Goal: Find contact information: Find contact information

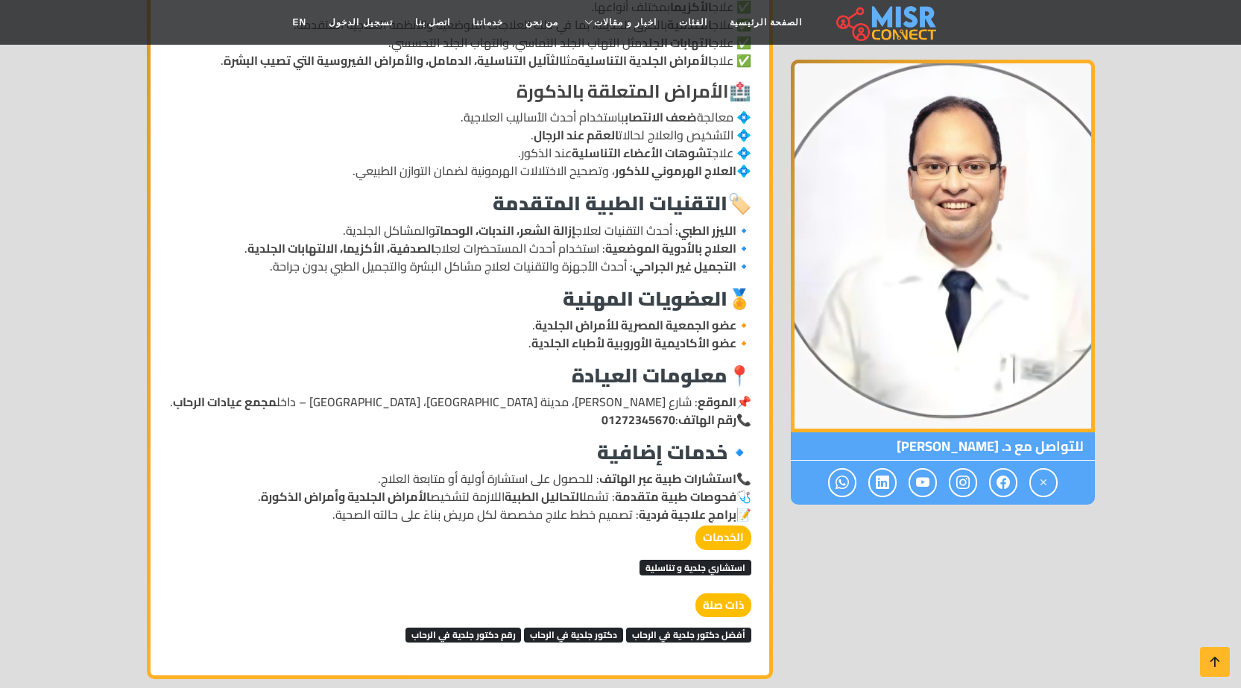
scroll to position [894, 0]
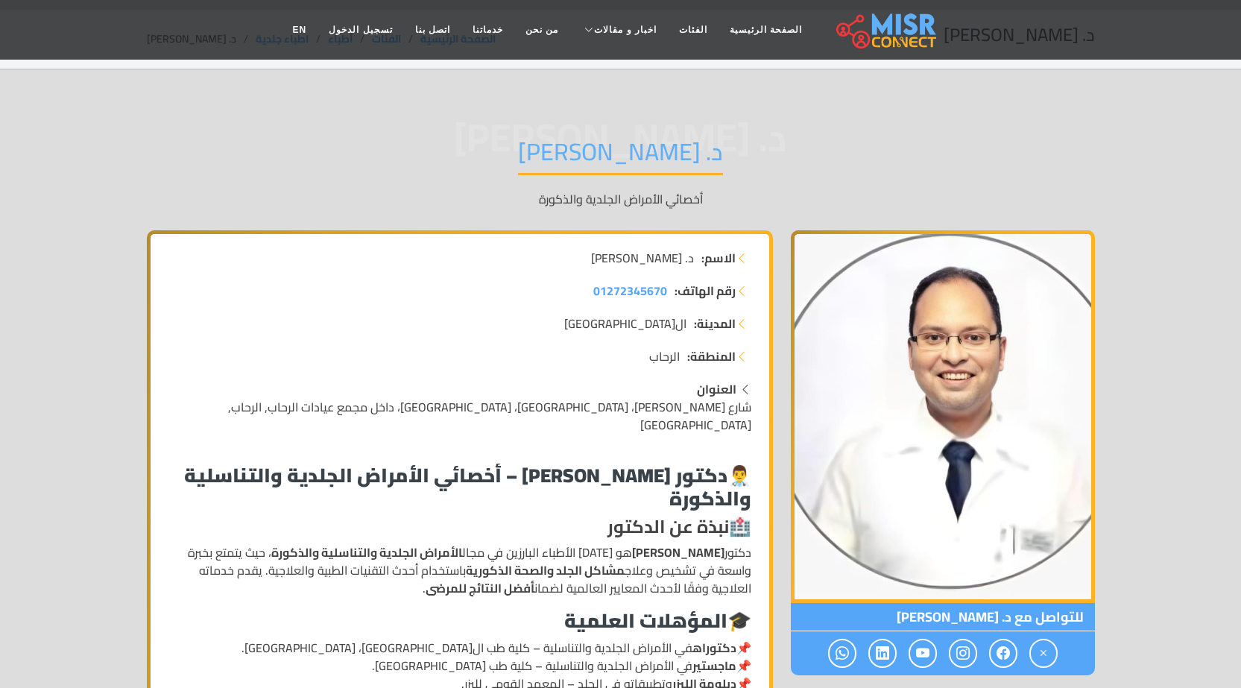
scroll to position [75, 0]
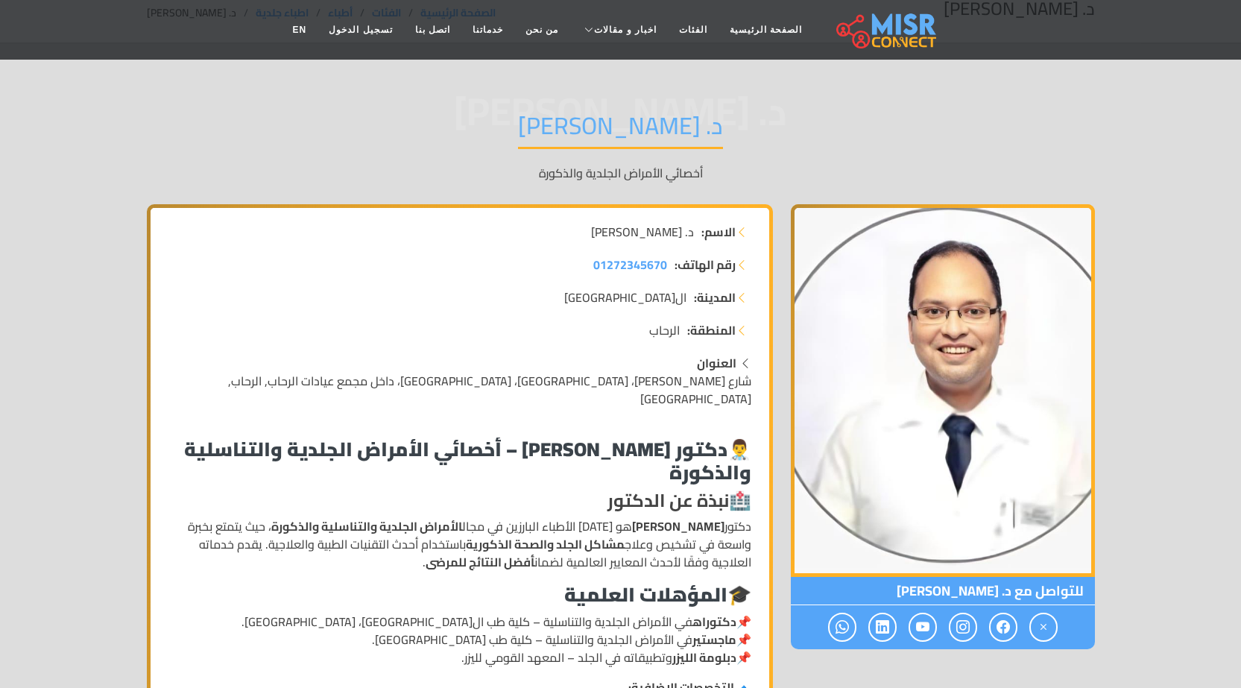
drag, startPoint x: 589, startPoint y: 263, endPoint x: 670, endPoint y: 268, distance: 81.4
click at [670, 268] on li "رقم الهاتف: 01272345670" at bounding box center [459, 265] width 583 height 18
copy li "رقم الهاتف: 01272345670"
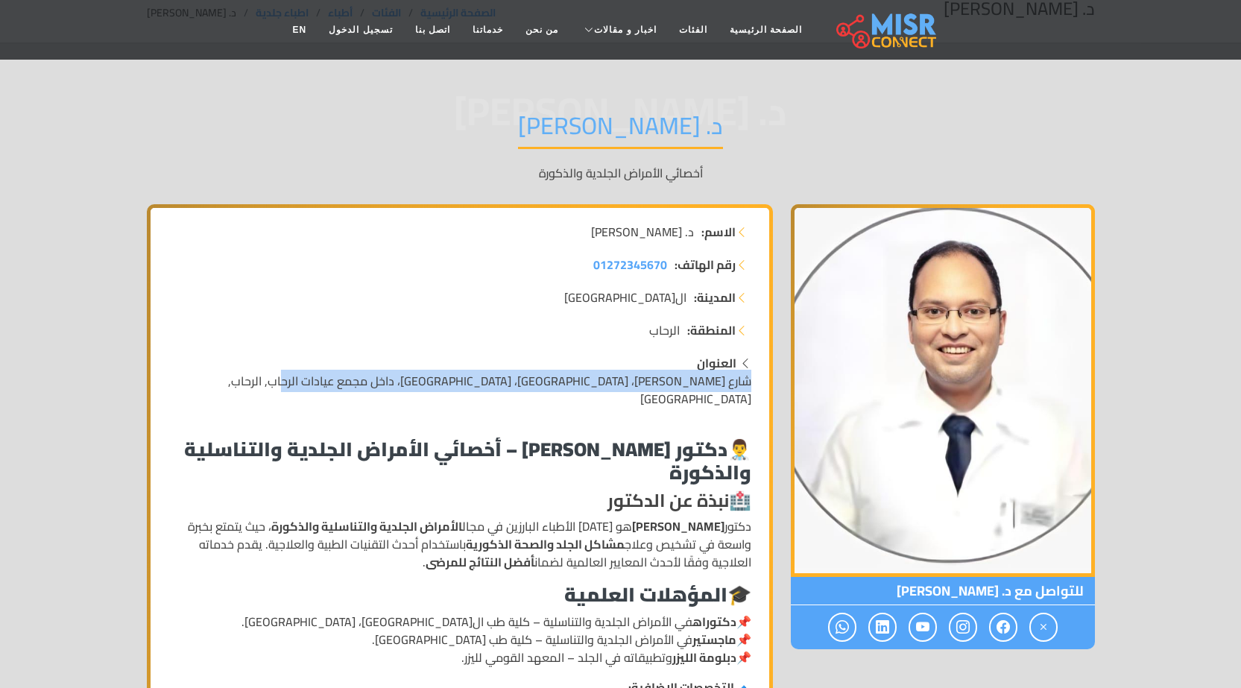
drag, startPoint x: 335, startPoint y: 382, endPoint x: 754, endPoint y: 388, distance: 419.0
click at [754, 388] on div "العنوان شارع [PERSON_NAME]، مدينة [GEOGRAPHIC_DATA]، [GEOGRAPHIC_DATA]، داخل مج…" at bounding box center [460, 381] width 601 height 54
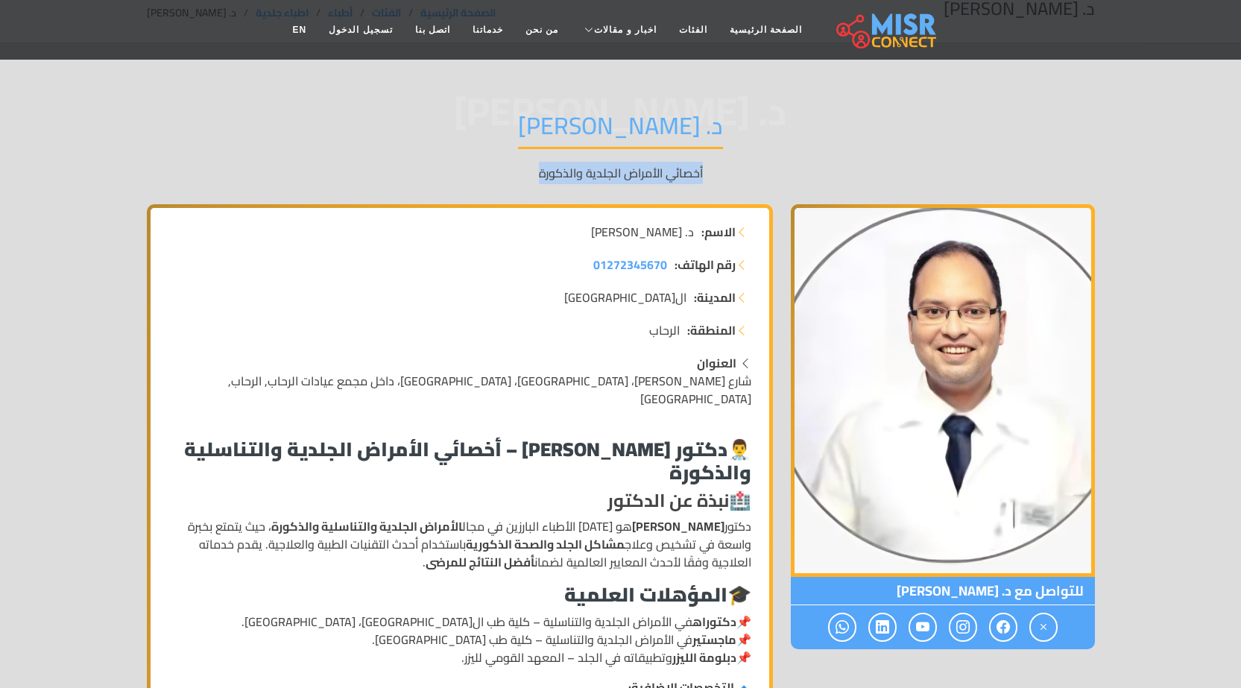
click at [396, 162] on div "د. [PERSON_NAME] د. [PERSON_NAME] أخصائي الأمراض الجلدية والذكورة" at bounding box center [621, 147] width 948 height 116
drag, startPoint x: 581, startPoint y: 264, endPoint x: 664, endPoint y: 271, distance: 83.0
click at [664, 271] on li "رقم الهاتف: 01272345670" at bounding box center [459, 265] width 583 height 18
copy span "01272345670"
drag, startPoint x: 605, startPoint y: 237, endPoint x: 692, endPoint y: 236, distance: 86.5
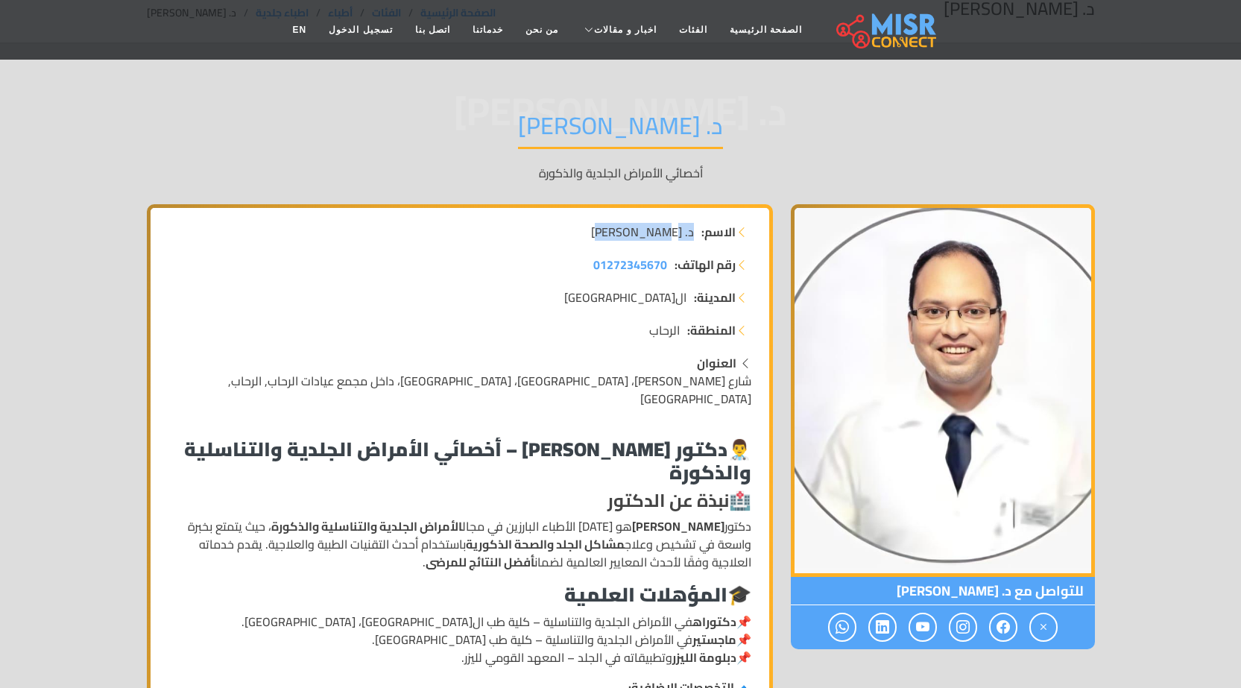
click at [692, 236] on li "الاسم: د. [PERSON_NAME]" at bounding box center [459, 232] width 583 height 18
copy span "د. [PERSON_NAME]"
drag, startPoint x: 583, startPoint y: 259, endPoint x: 665, endPoint y: 265, distance: 82.2
click at [665, 265] on li "رقم الهاتف: 01272345670" at bounding box center [459, 265] width 583 height 18
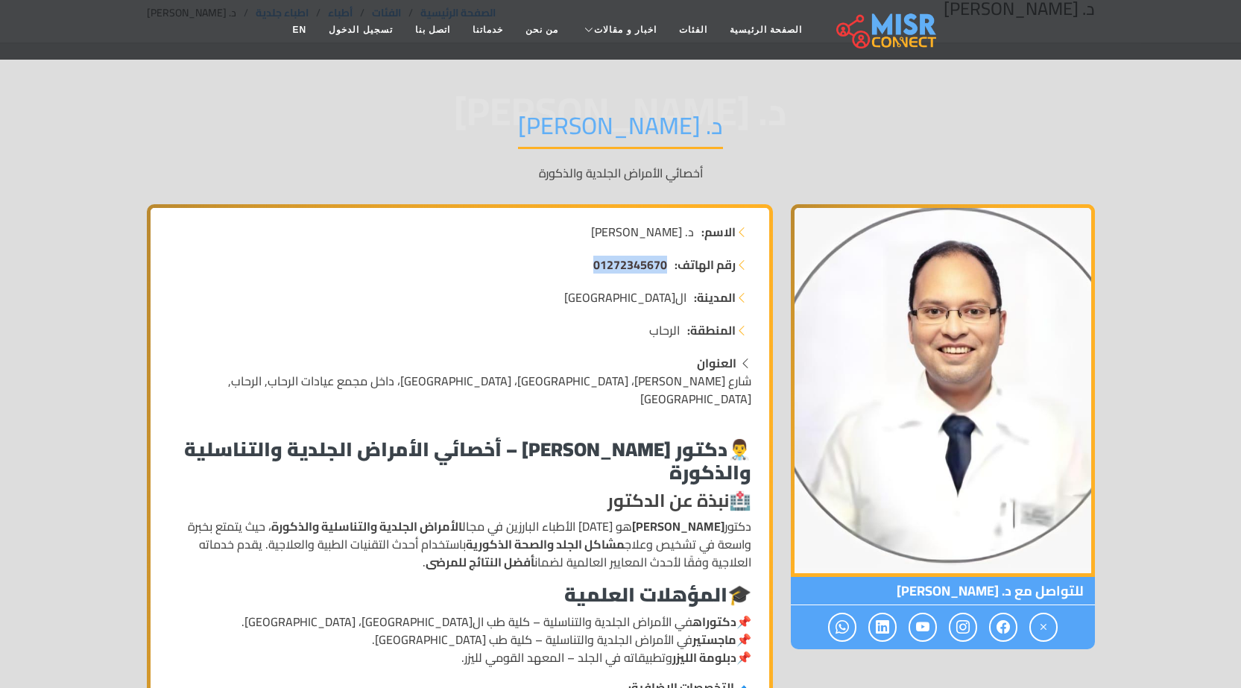
copy span "01272345670"
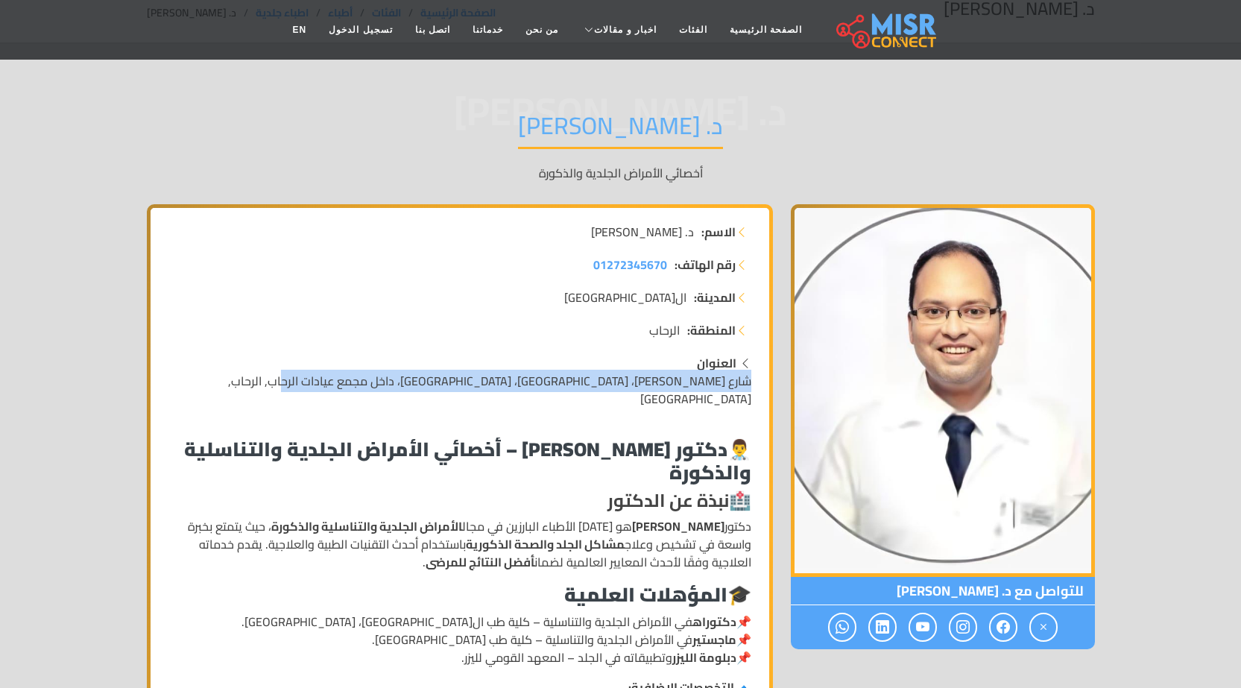
drag, startPoint x: 335, startPoint y: 381, endPoint x: 749, endPoint y: 388, distance: 413.7
click at [749, 388] on div "العنوان شارع [PERSON_NAME]، مدينة [GEOGRAPHIC_DATA]، [GEOGRAPHIC_DATA]، داخل مج…" at bounding box center [459, 381] width 583 height 54
copy span "شارع [PERSON_NAME]، [GEOGRAPHIC_DATA]، [GEOGRAPHIC_DATA]، داخل مجمع عيادات الرح…"
